Goal: Task Accomplishment & Management: Use online tool/utility

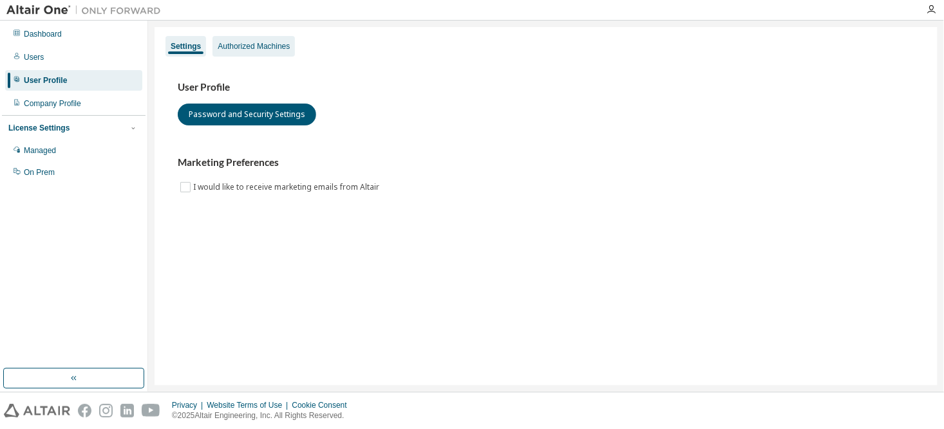
click at [284, 48] on div "Authorized Machines" at bounding box center [254, 46] width 72 height 10
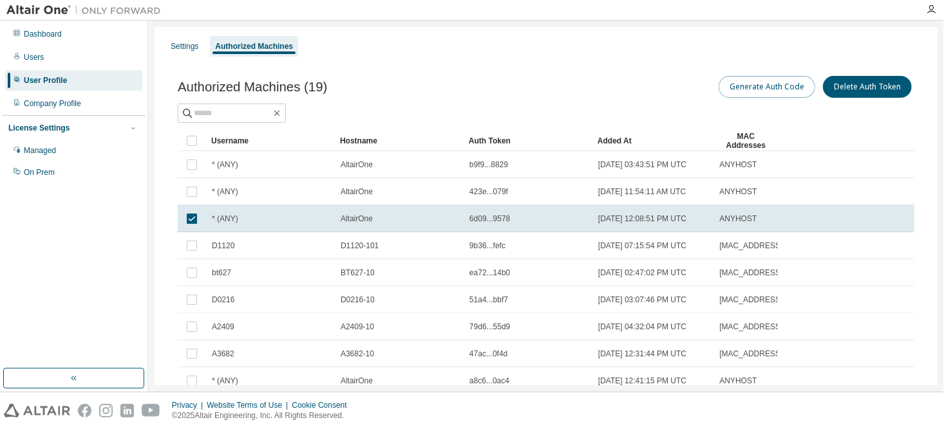
click at [778, 84] on button "Generate Auth Code" at bounding box center [766, 87] width 97 height 22
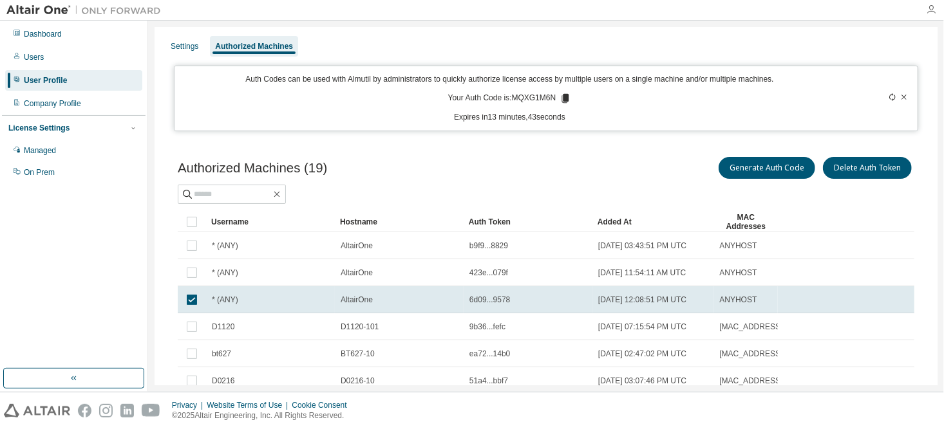
click at [927, 8] on icon "button" at bounding box center [931, 10] width 10 height 10
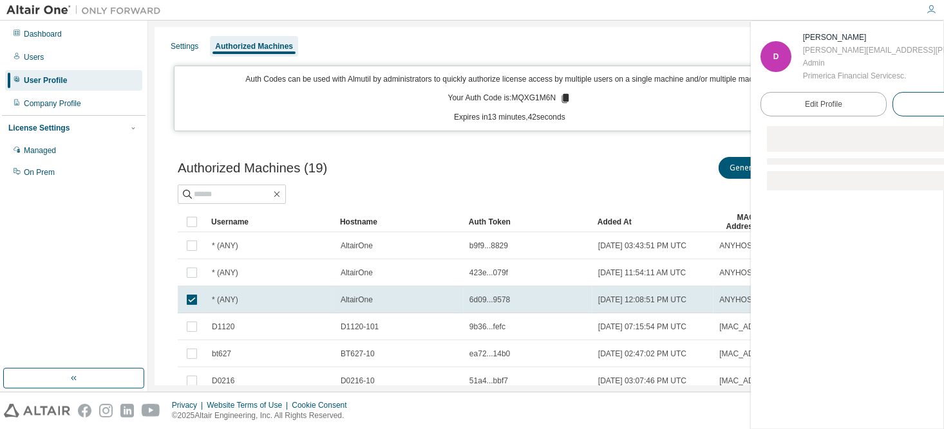
click at [943, 100] on span "Logout" at bounding box center [955, 104] width 24 height 13
